Goal: Check status: Check status

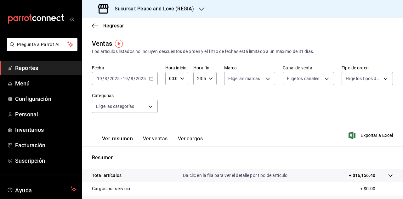
click at [195, 9] on div "Sucursal: Peace and Love (REGIA)" at bounding box center [147, 9] width 120 height 18
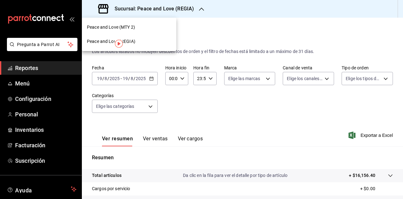
click at [133, 26] on span "Peace and Love (MTY 2)" at bounding box center [111, 27] width 48 height 7
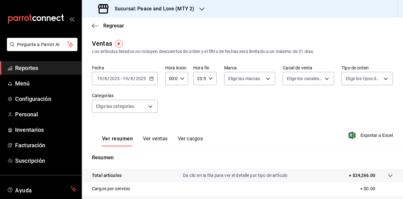
click at [119, 79] on input "2025" at bounding box center [114, 78] width 11 height 5
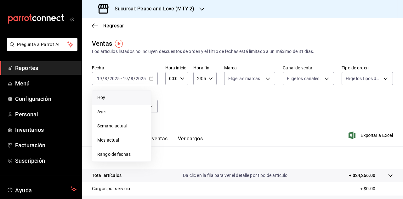
click at [101, 97] on span "Hoy" at bounding box center [121, 97] width 49 height 7
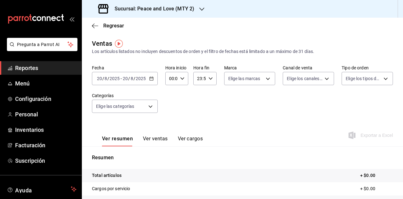
click at [186, 7] on h3 "Sucursal: Peace and Love (MTY 2)" at bounding box center [151, 9] width 85 height 8
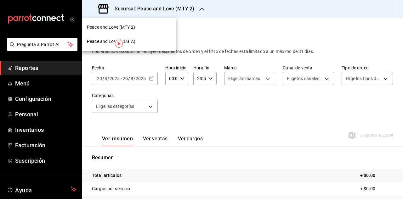
click at [138, 42] on div "Peace and Love (REGIA)" at bounding box center [129, 41] width 84 height 7
